Goal: Task Accomplishment & Management: Complete application form

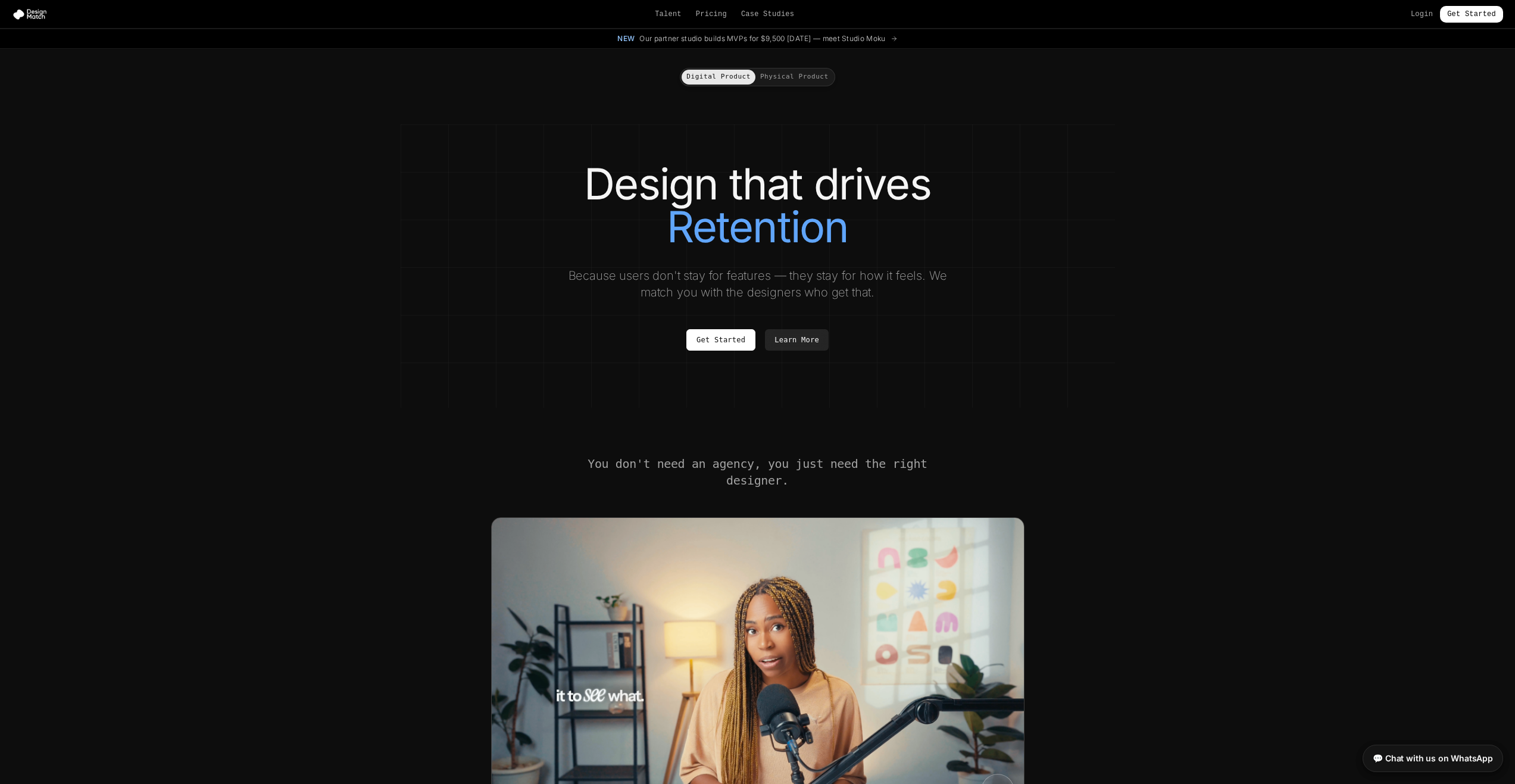
drag, startPoint x: 1131, startPoint y: 315, endPoint x: 1118, endPoint y: 117, distance: 198.4
click at [669, 12] on link "Talent" at bounding box center [668, 14] width 27 height 10
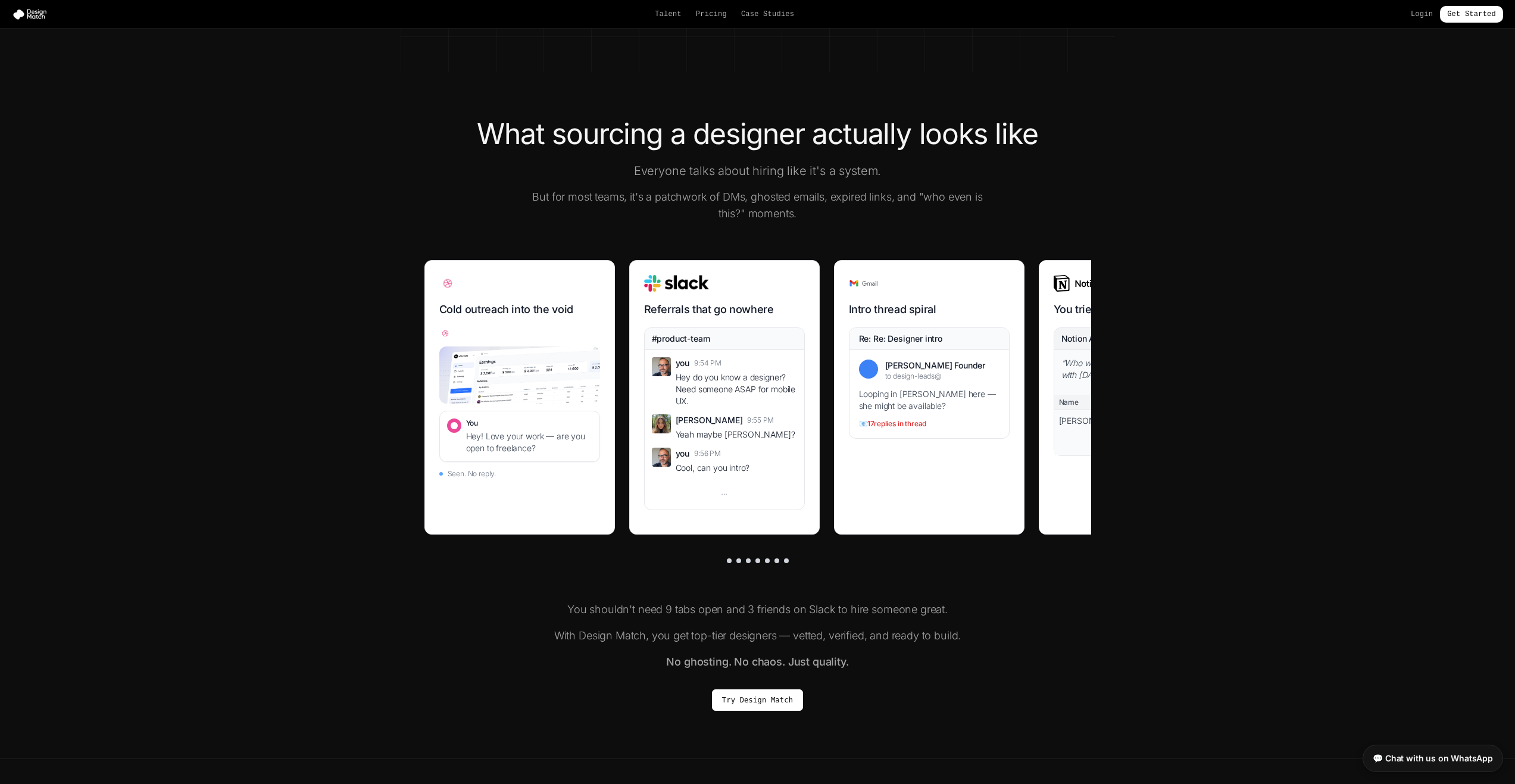
scroll to position [298, 0]
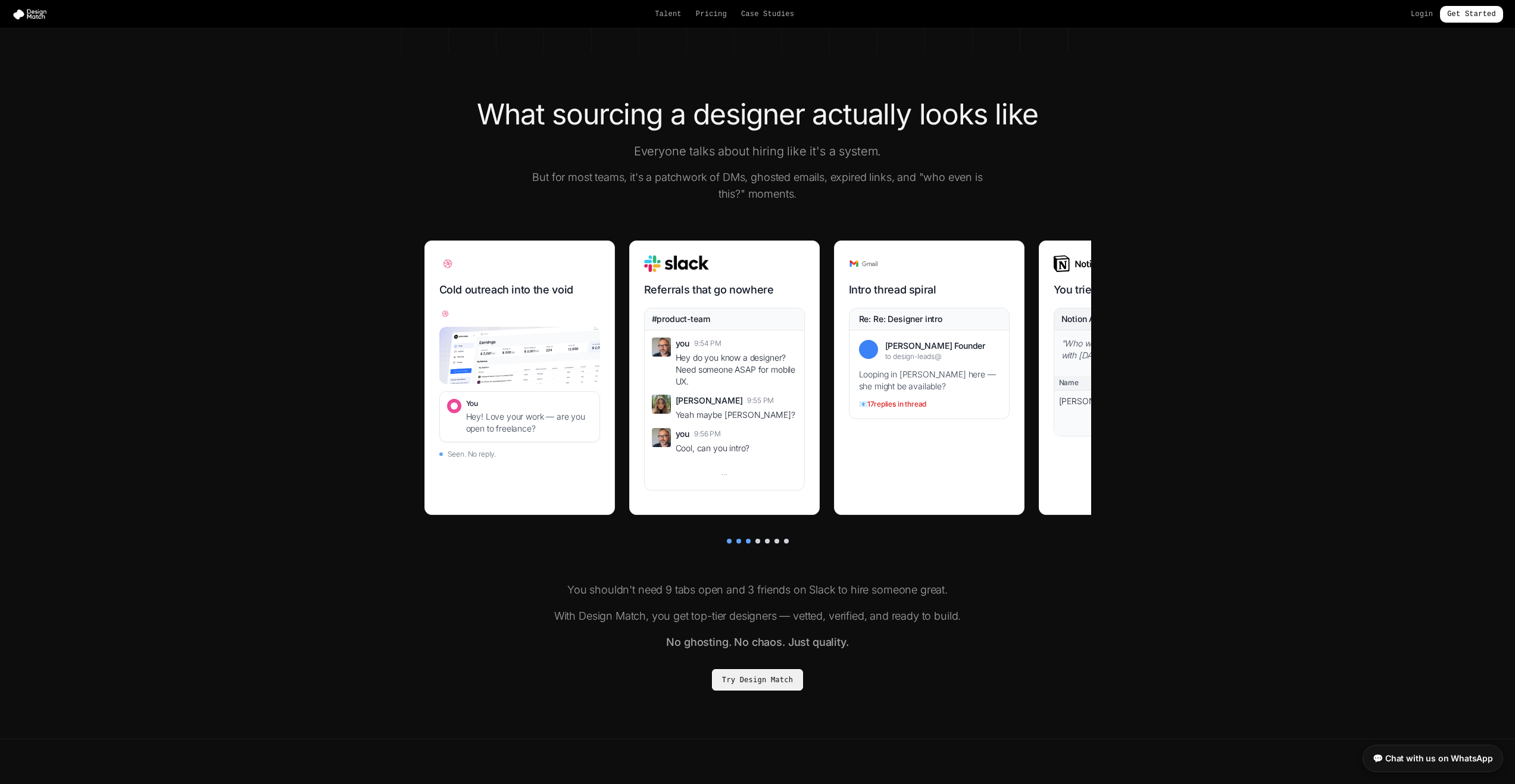
click at [771, 686] on link "Try Design Match" at bounding box center [758, 679] width 91 height 21
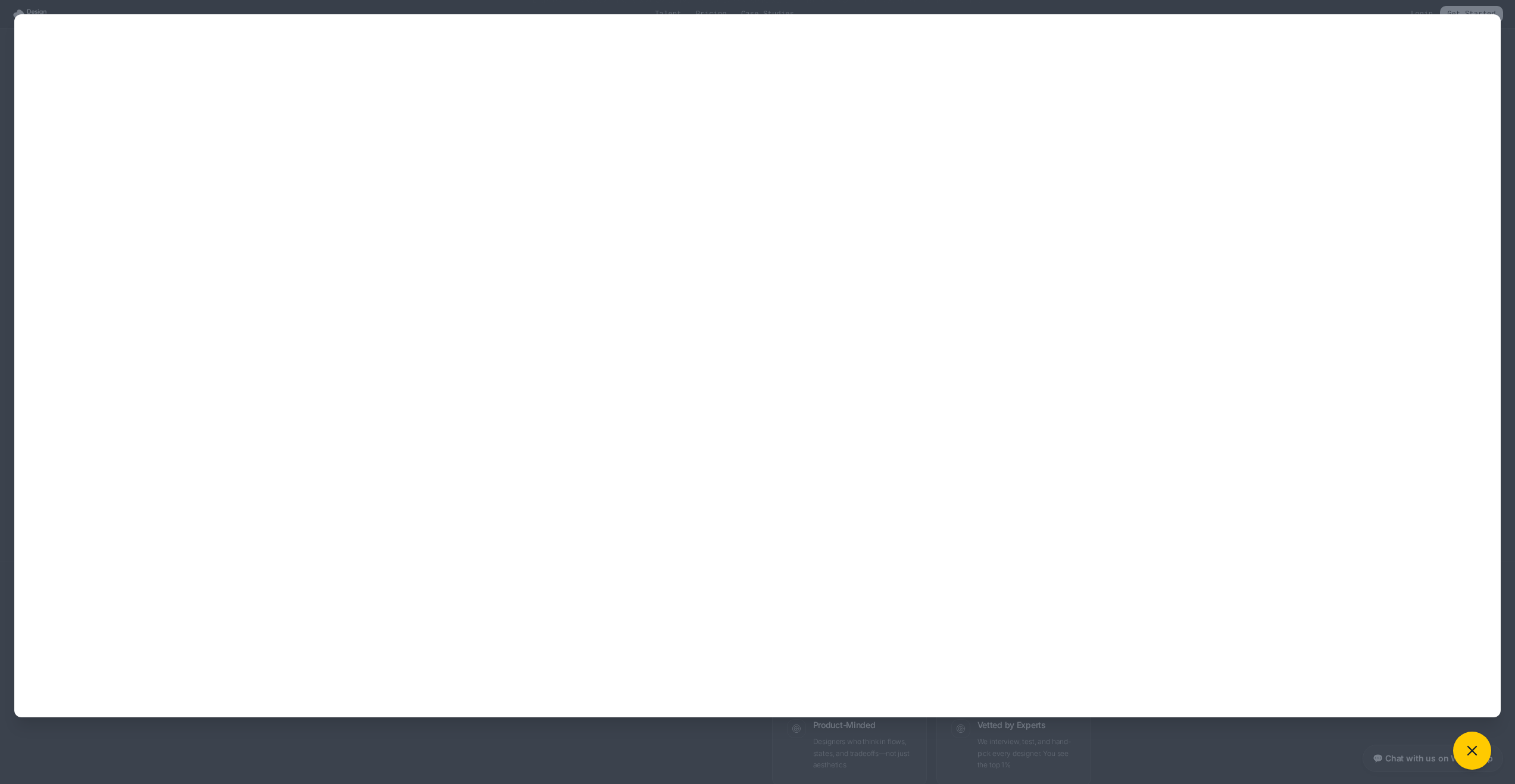
scroll to position [476, 0]
click at [781, 4] on div at bounding box center [757, 392] width 1515 height 784
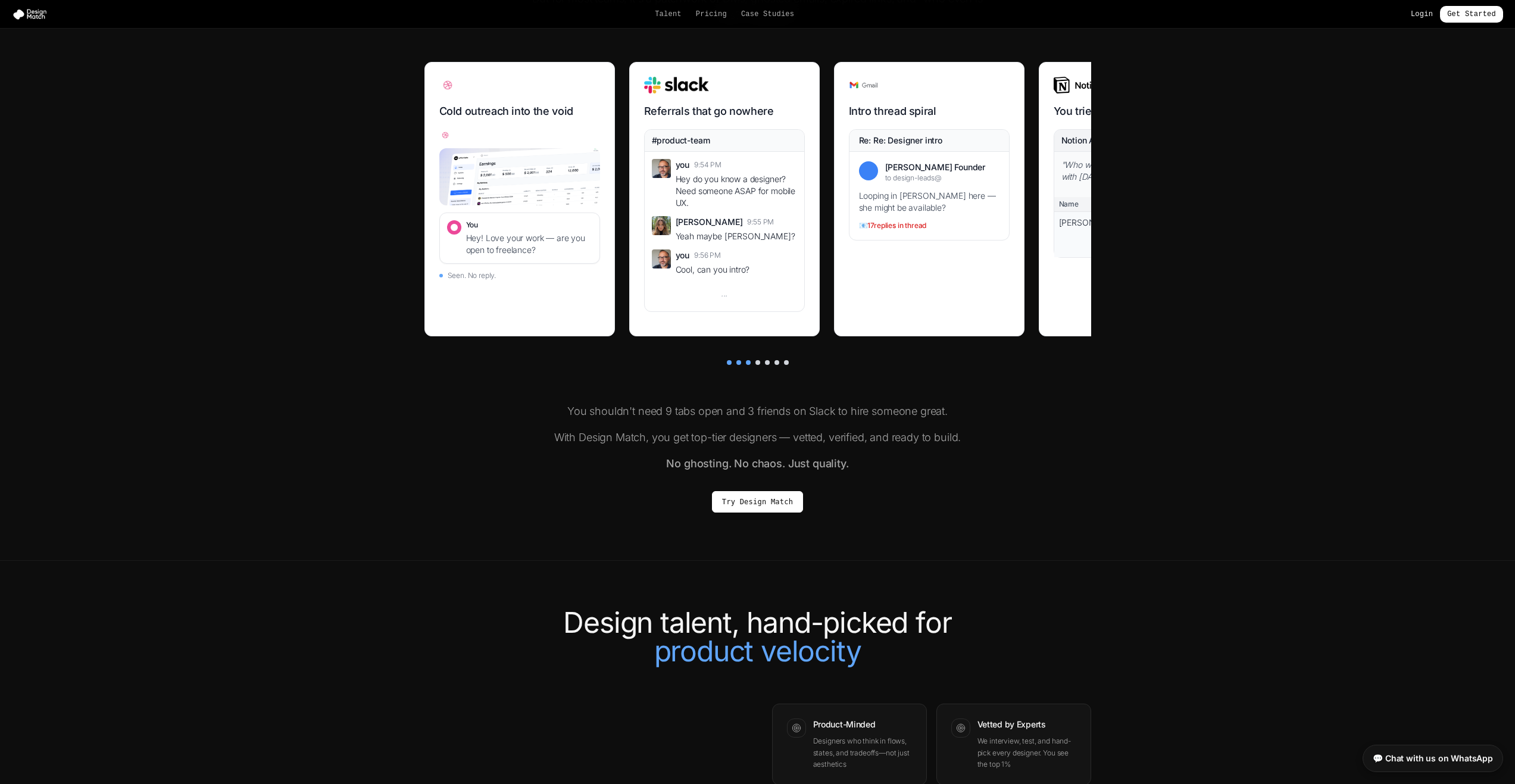
click at [1429, 17] on link "Login" at bounding box center [1422, 14] width 22 height 10
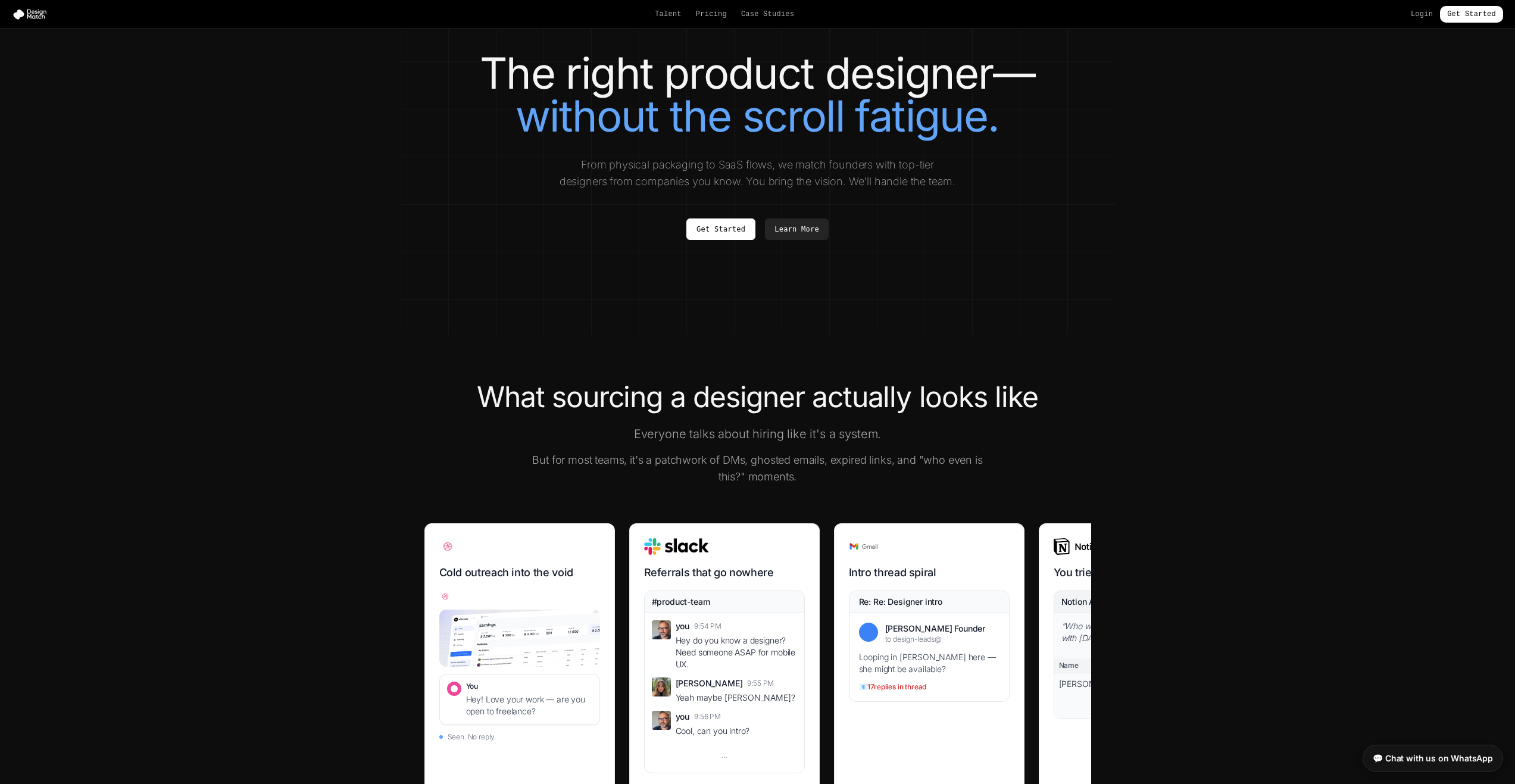
scroll to position [0, 0]
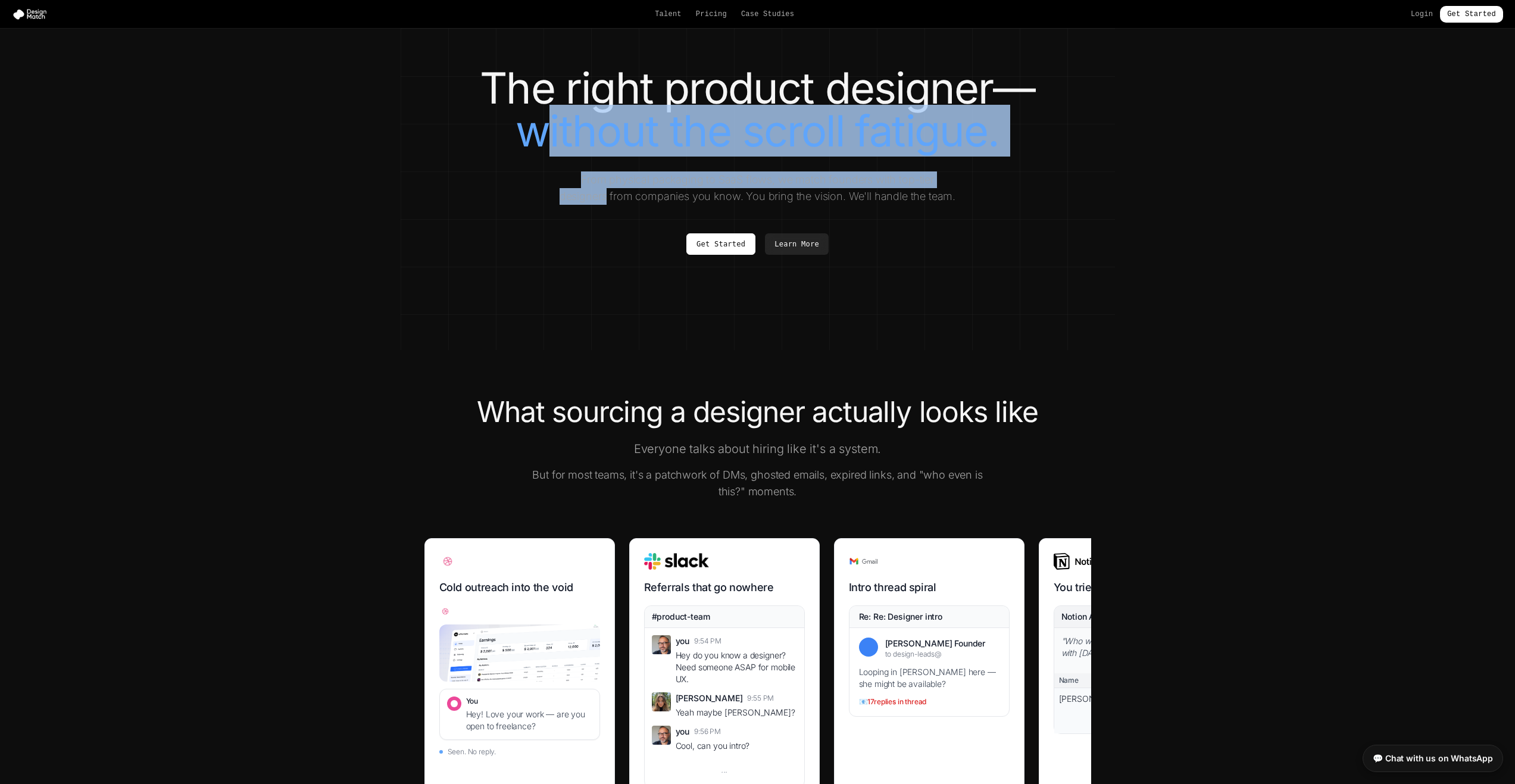
drag, startPoint x: 533, startPoint y: 128, endPoint x: 1017, endPoint y: 154, distance: 484.7
click at [1015, 154] on div "The right product designer— without the scroll fatigue. From physical packaging…" at bounding box center [757, 180] width 667 height 226
click at [1017, 154] on div "The right product designer— without the scroll fatigue. From physical packaging…" at bounding box center [757, 180] width 667 height 226
